Goal: Transaction & Acquisition: Book appointment/travel/reservation

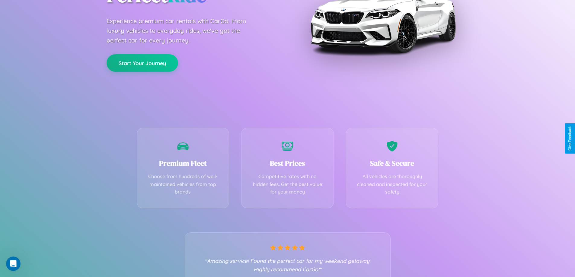
scroll to position [119, 0]
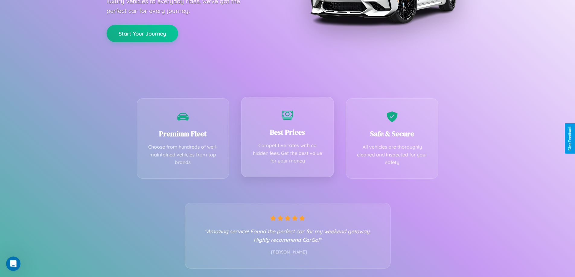
click at [287, 139] on div "Best Prices Competitive rates with no hidden fees. Get the best value for your …" at bounding box center [287, 137] width 93 height 81
click at [142, 33] on button "Start Your Journey" at bounding box center [143, 33] width 72 height 18
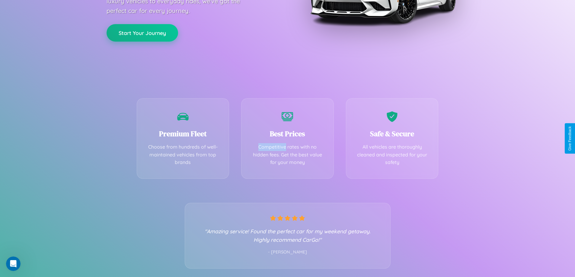
click at [142, 33] on button "Start Your Journey" at bounding box center [143, 33] width 72 height 18
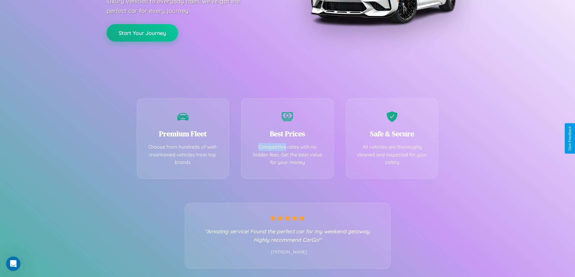
click at [142, 33] on button "Start Your Journey" at bounding box center [143, 33] width 72 height 18
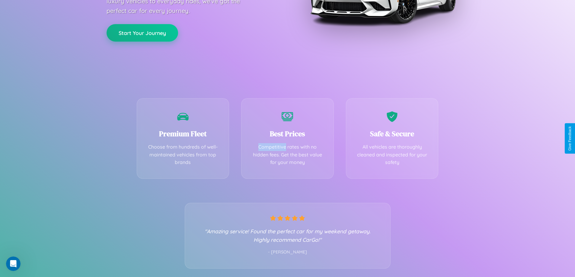
click at [142, 33] on button "Start Your Journey" at bounding box center [143, 33] width 72 height 18
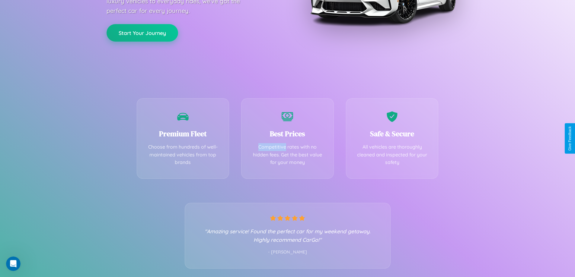
click at [142, 33] on button "Start Your Journey" at bounding box center [143, 33] width 72 height 18
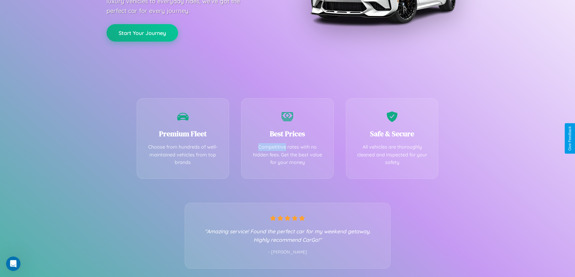
click at [142, 33] on button "Start Your Journey" at bounding box center [143, 33] width 72 height 18
